Goal: Navigation & Orientation: Find specific page/section

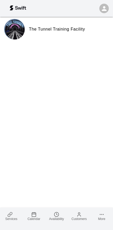
click at [12, 214] on icon at bounding box center [9, 214] width 5 height 5
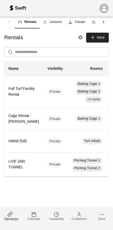
click at [10, 22] on div "Rentals Lessons Camps Classes Memberships Packages" at bounding box center [56, 22] width 105 height 13
click at [78, 24] on span "Camps" at bounding box center [80, 21] width 11 height 5
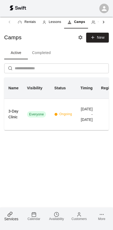
click at [106, 215] on link "More" at bounding box center [102, 216] width 23 height 17
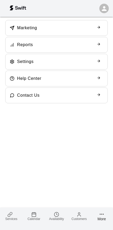
click at [99, 29] on icon at bounding box center [99, 27] width 4 height 4
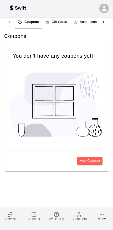
click at [105, 216] on link "More" at bounding box center [102, 216] width 23 height 17
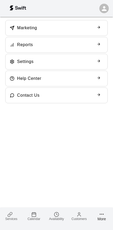
click at [98, 46] on icon at bounding box center [99, 44] width 4 height 4
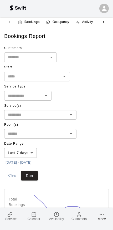
click at [106, 217] on link "More" at bounding box center [102, 216] width 23 height 17
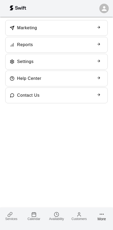
click at [99, 60] on icon at bounding box center [99, 61] width 4 height 4
select select "**"
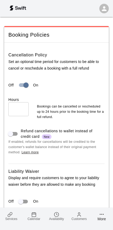
scroll to position [662, 0]
